Goal: Communication & Community: Answer question/provide support

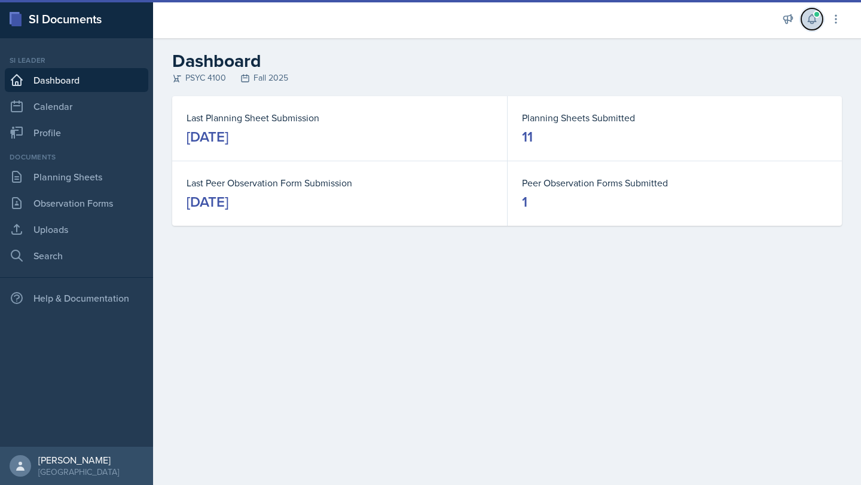
click at [811, 22] on icon at bounding box center [812, 19] width 12 height 12
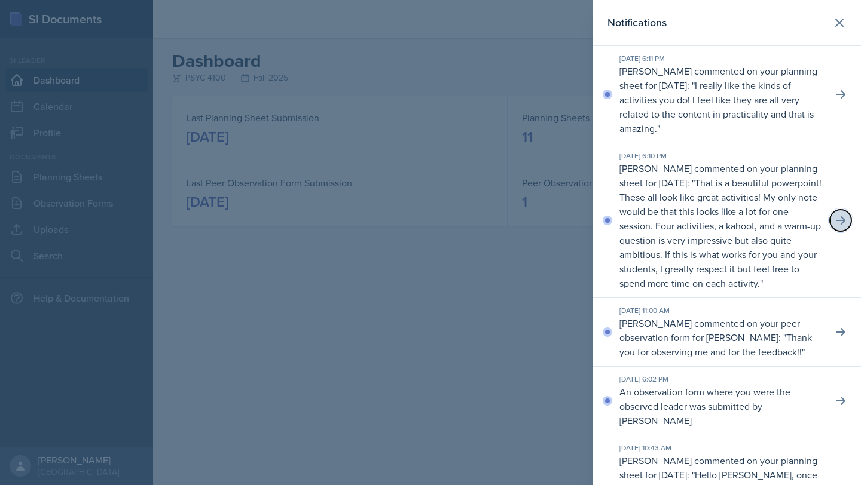
click at [834, 227] on icon at bounding box center [840, 221] width 12 height 12
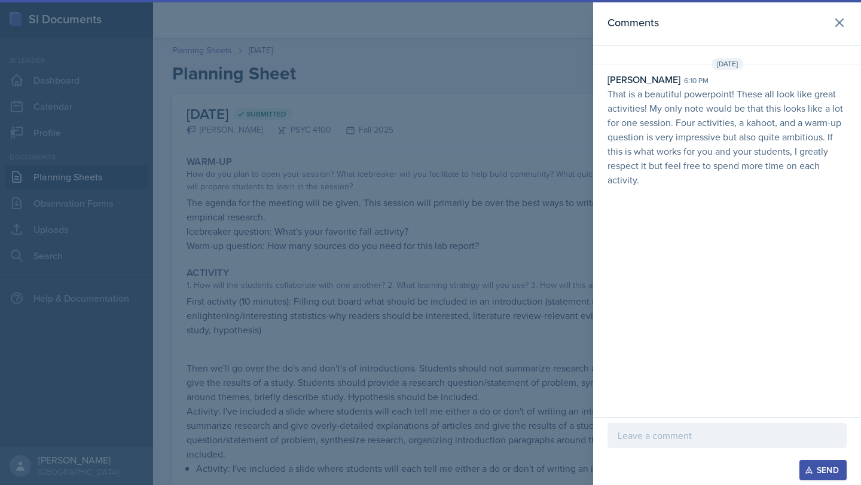
click at [721, 431] on p at bounding box center [726, 436] width 219 height 14
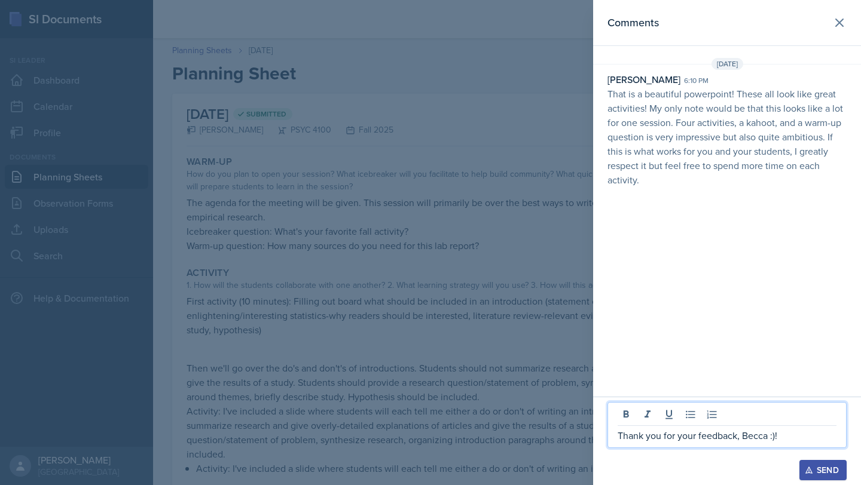
click at [824, 472] on div "Send" at bounding box center [823, 471] width 32 height 10
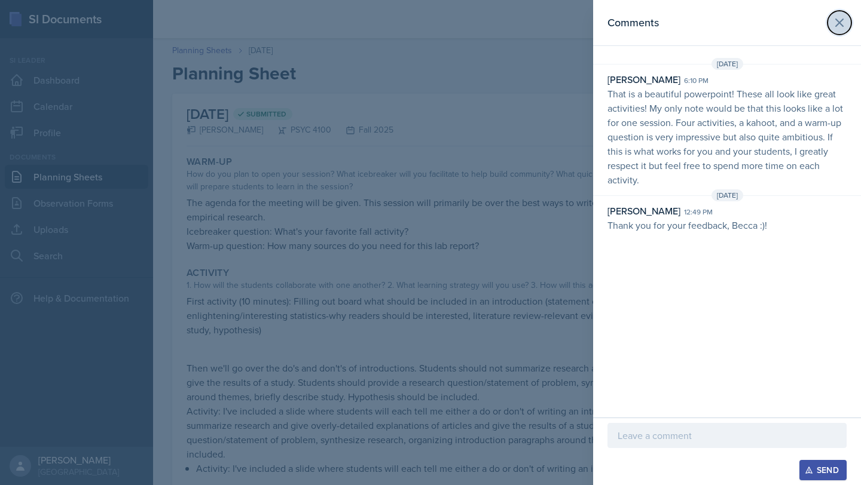
click at [842, 20] on icon at bounding box center [839, 22] width 7 height 7
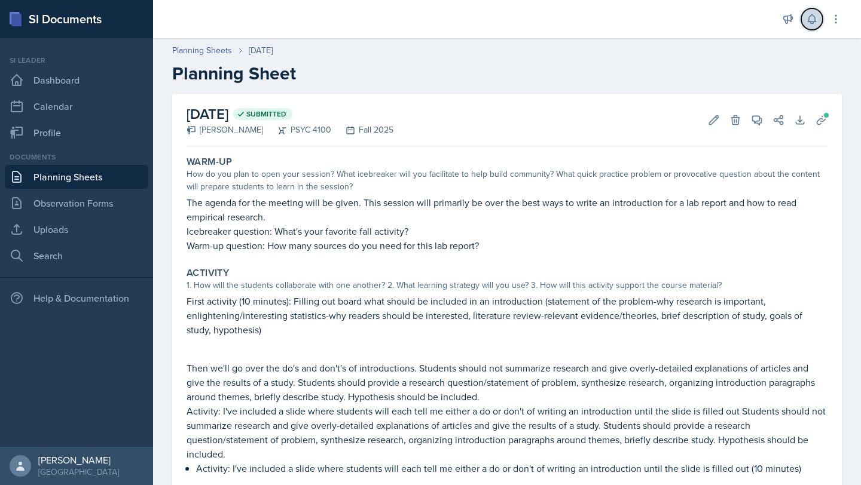
click at [814, 22] on icon at bounding box center [812, 19] width 12 height 12
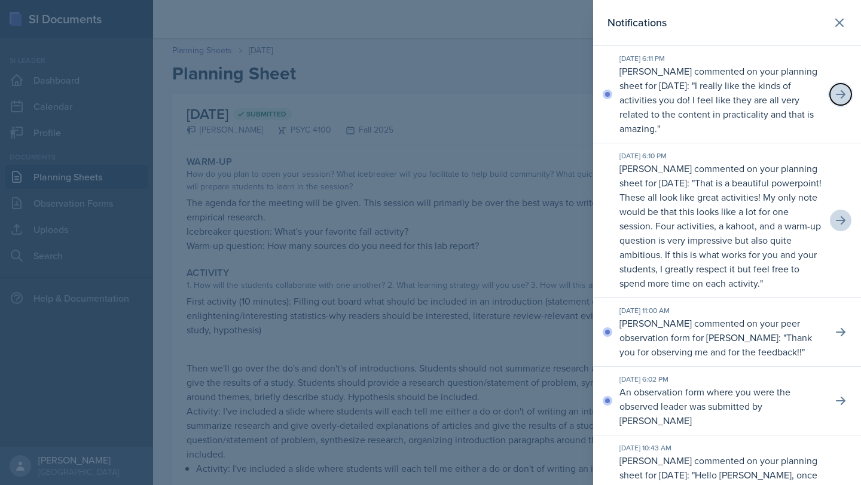
click at [834, 91] on icon at bounding box center [840, 94] width 12 height 12
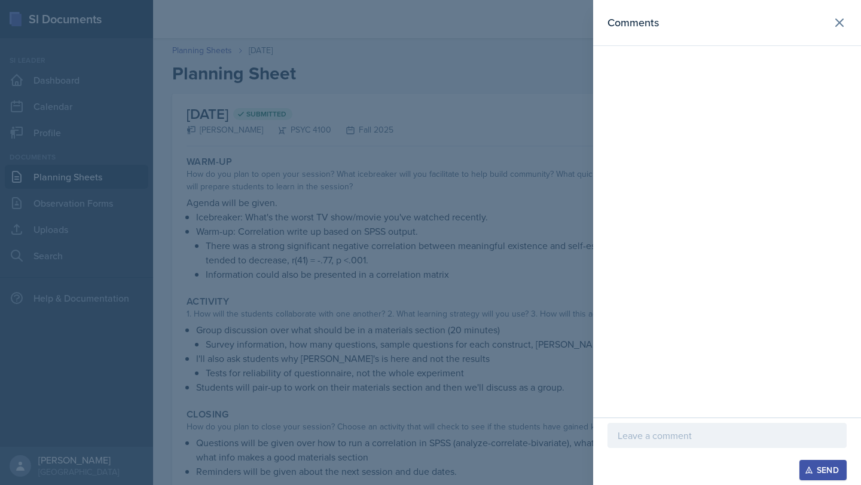
click at [640, 432] on p at bounding box center [726, 436] width 219 height 14
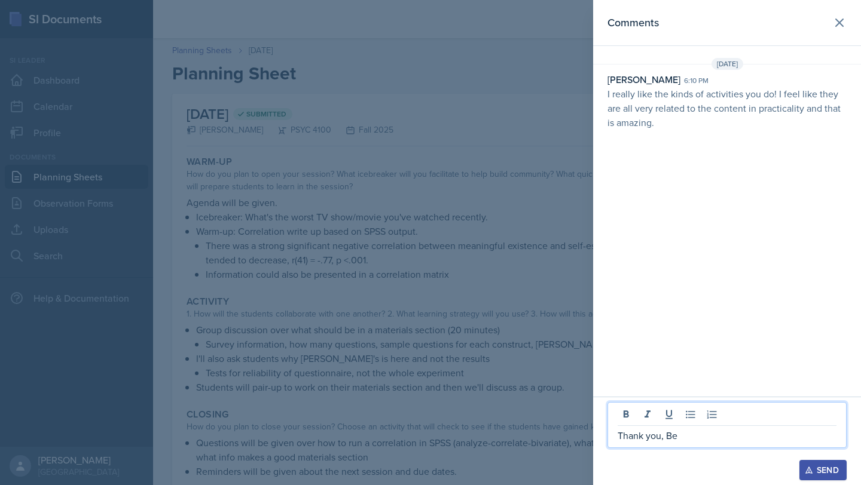
click at [658, 80] on div "[PERSON_NAME]" at bounding box center [643, 79] width 73 height 14
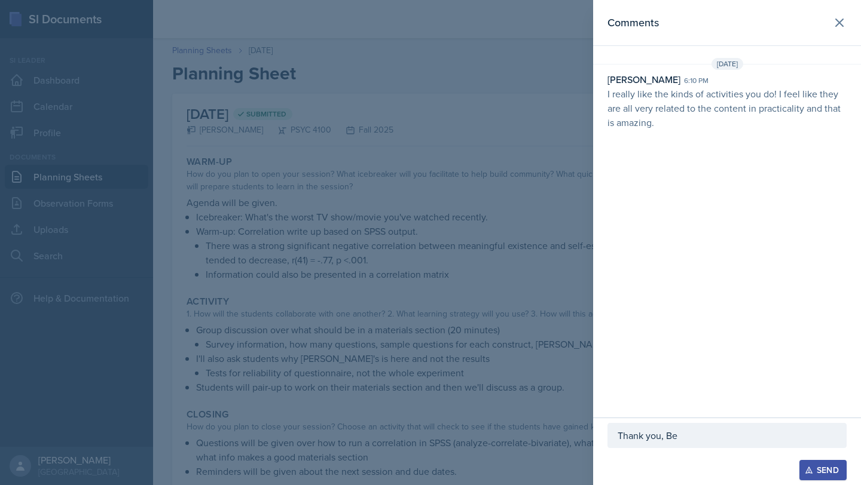
click at [699, 436] on p "Thank you, Be" at bounding box center [726, 436] width 219 height 14
click at [808, 468] on icon "button" at bounding box center [809, 470] width 8 height 8
click at [839, 25] on icon at bounding box center [839, 23] width 14 height 14
